Goal: Task Accomplishment & Management: Use online tool/utility

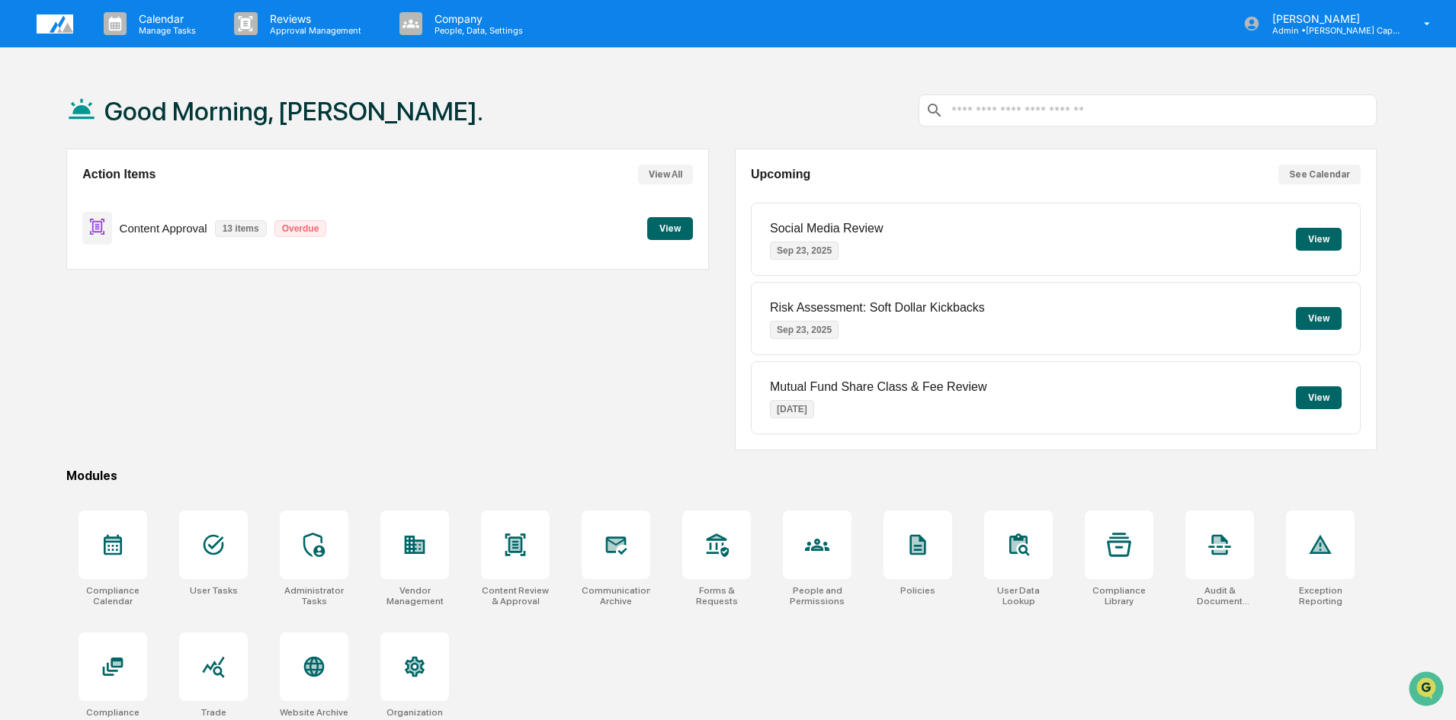
drag, startPoint x: 376, startPoint y: 367, endPoint x: 361, endPoint y: 374, distance: 16.0
click at [374, 367] on div "Action Items View All Content Approval 13 items Overdue View" at bounding box center [387, 300] width 642 height 302
click at [681, 229] on button "View" at bounding box center [670, 228] width 46 height 23
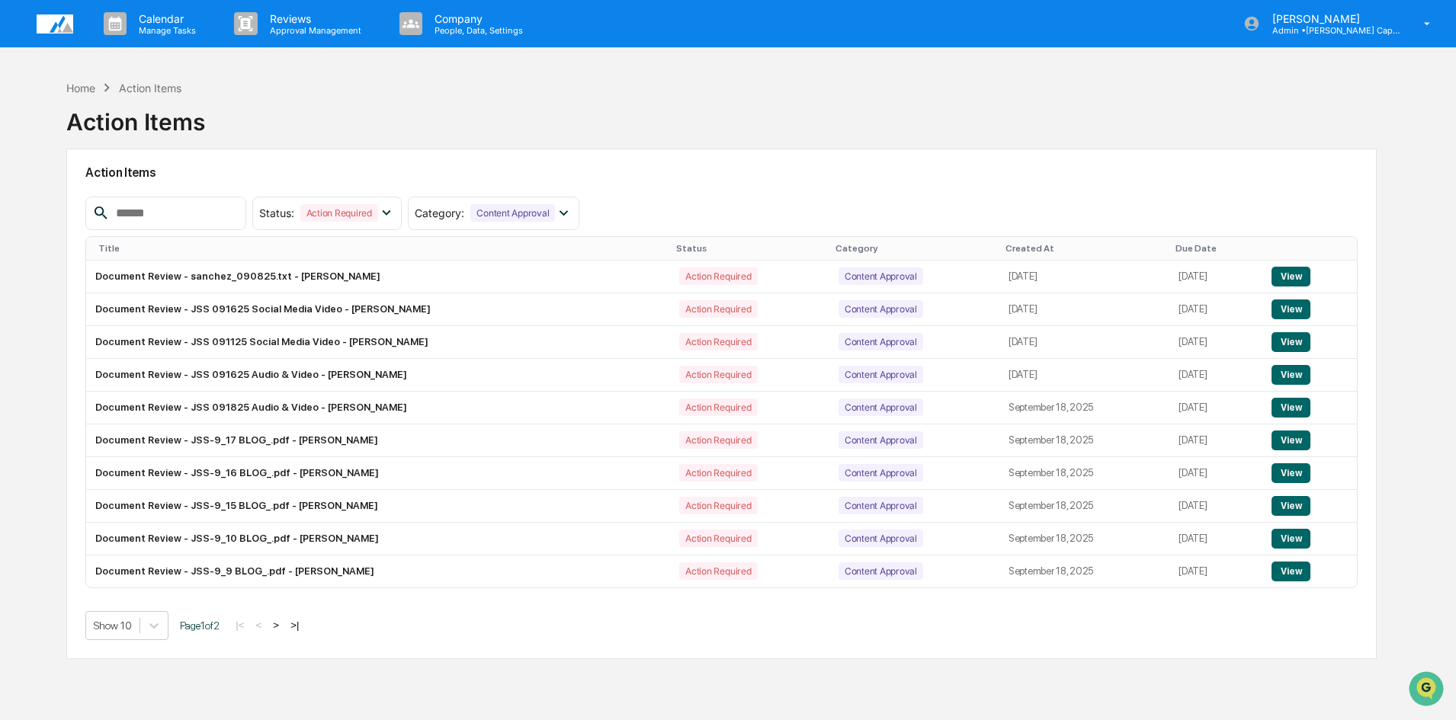
drag, startPoint x: 316, startPoint y: 101, endPoint x: 350, endPoint y: 101, distance: 34.3
click at [325, 101] on div "Home Action Items Action Items" at bounding box center [721, 110] width 1311 height 76
click at [488, 111] on div "Home Action Items Action Items" at bounding box center [721, 110] width 1311 height 76
drag, startPoint x: 272, startPoint y: 113, endPoint x: 290, endPoint y: 111, distance: 18.4
click at [274, 113] on div "Home Action Items Action Items" at bounding box center [721, 110] width 1311 height 76
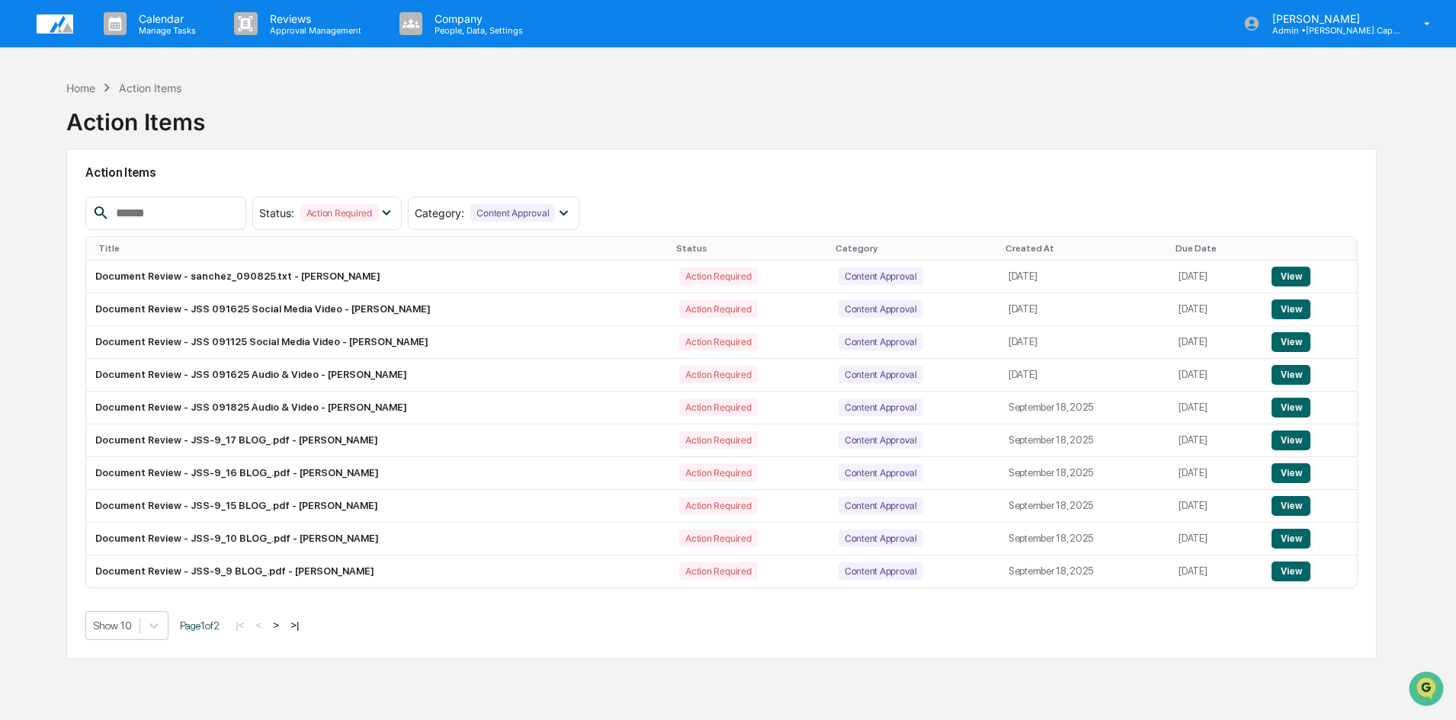
click at [471, 118] on div "Home Action Items Action Items" at bounding box center [721, 110] width 1311 height 76
click at [300, 107] on div "Home Action Items Action Items" at bounding box center [721, 110] width 1311 height 76
